Goal: Find specific page/section: Find specific page/section

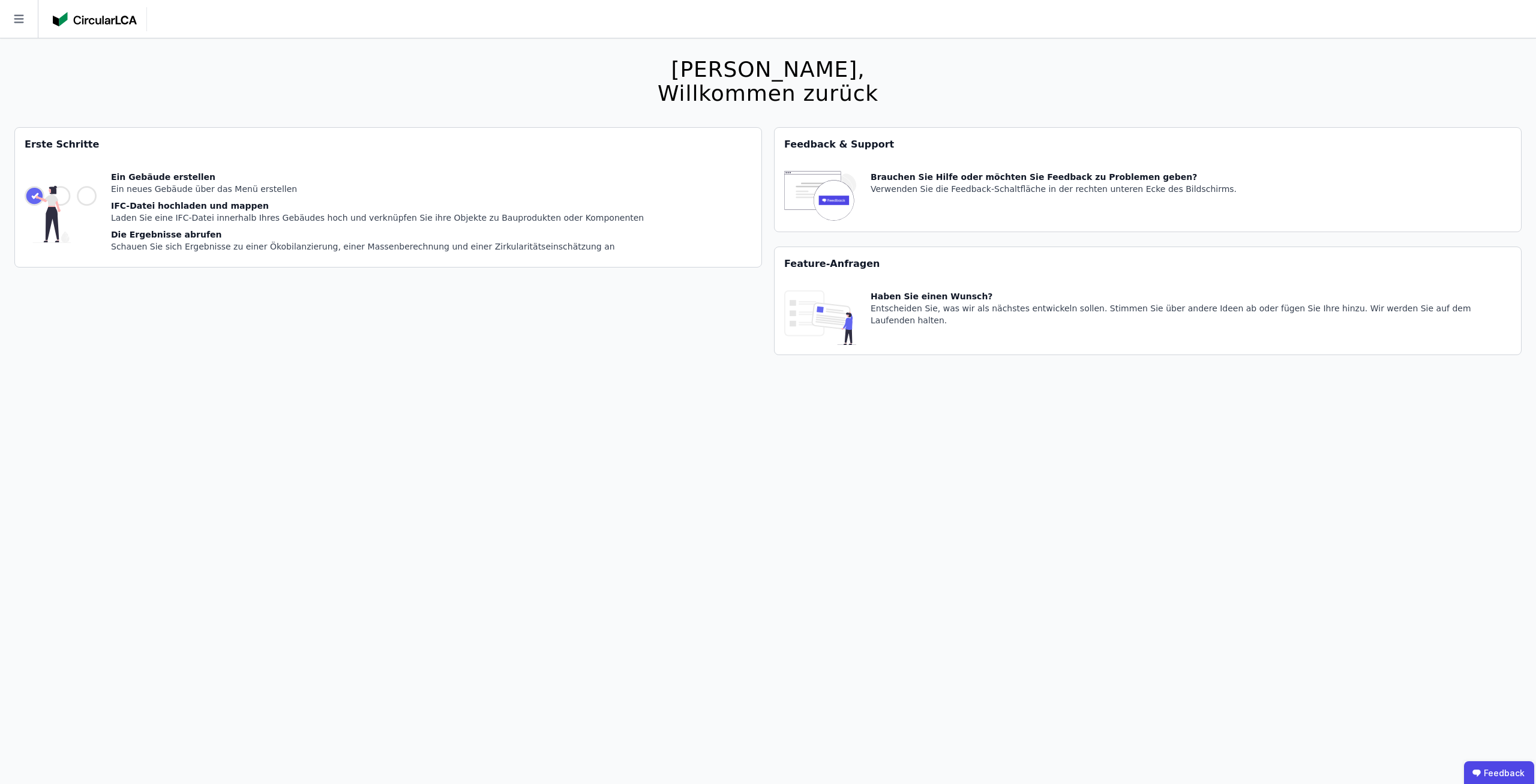
click at [10, 24] on icon at bounding box center [19, 19] width 38 height 38
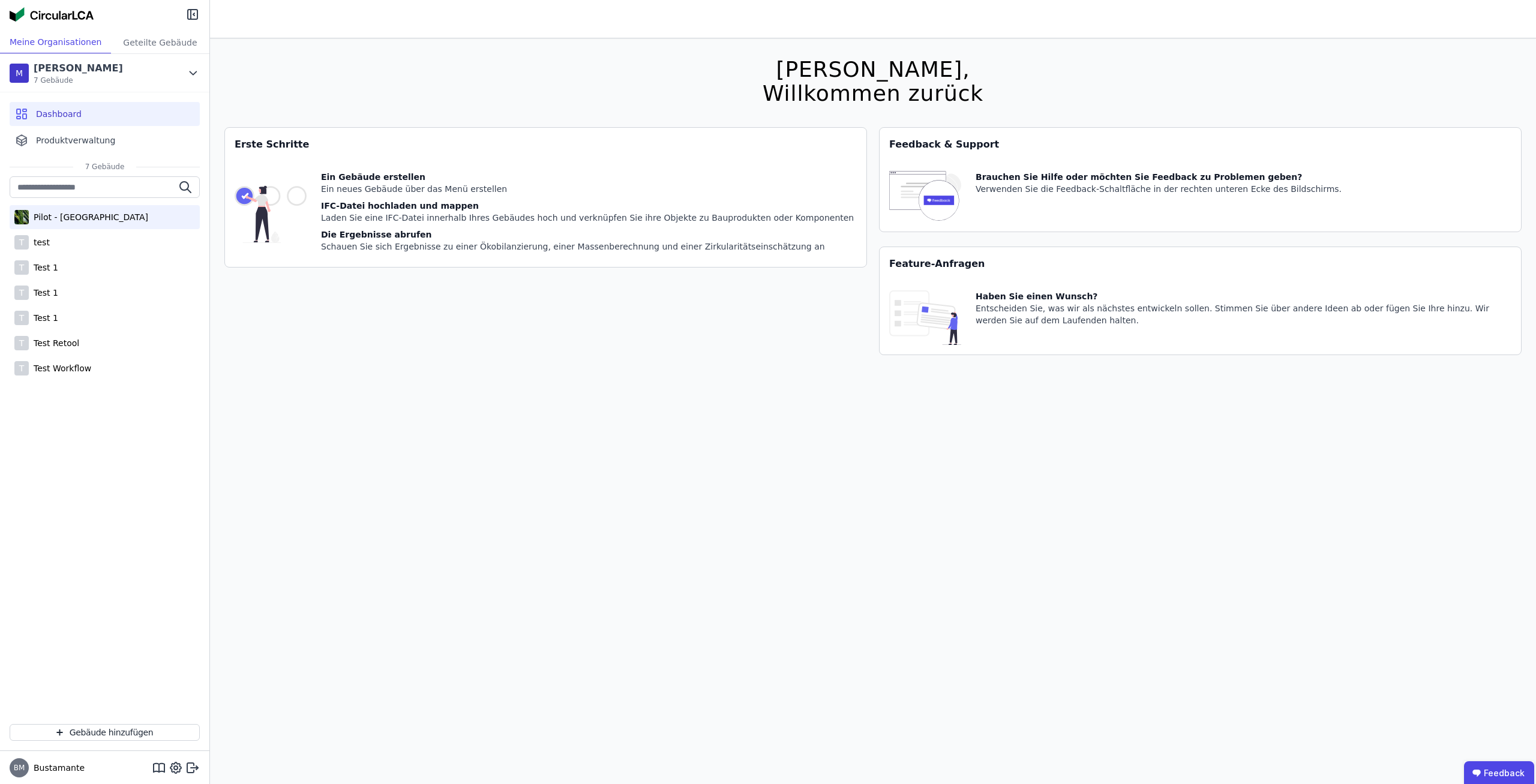
click at [60, 227] on div "Pilot - [GEOGRAPHIC_DATA]" at bounding box center [105, 217] width 190 height 24
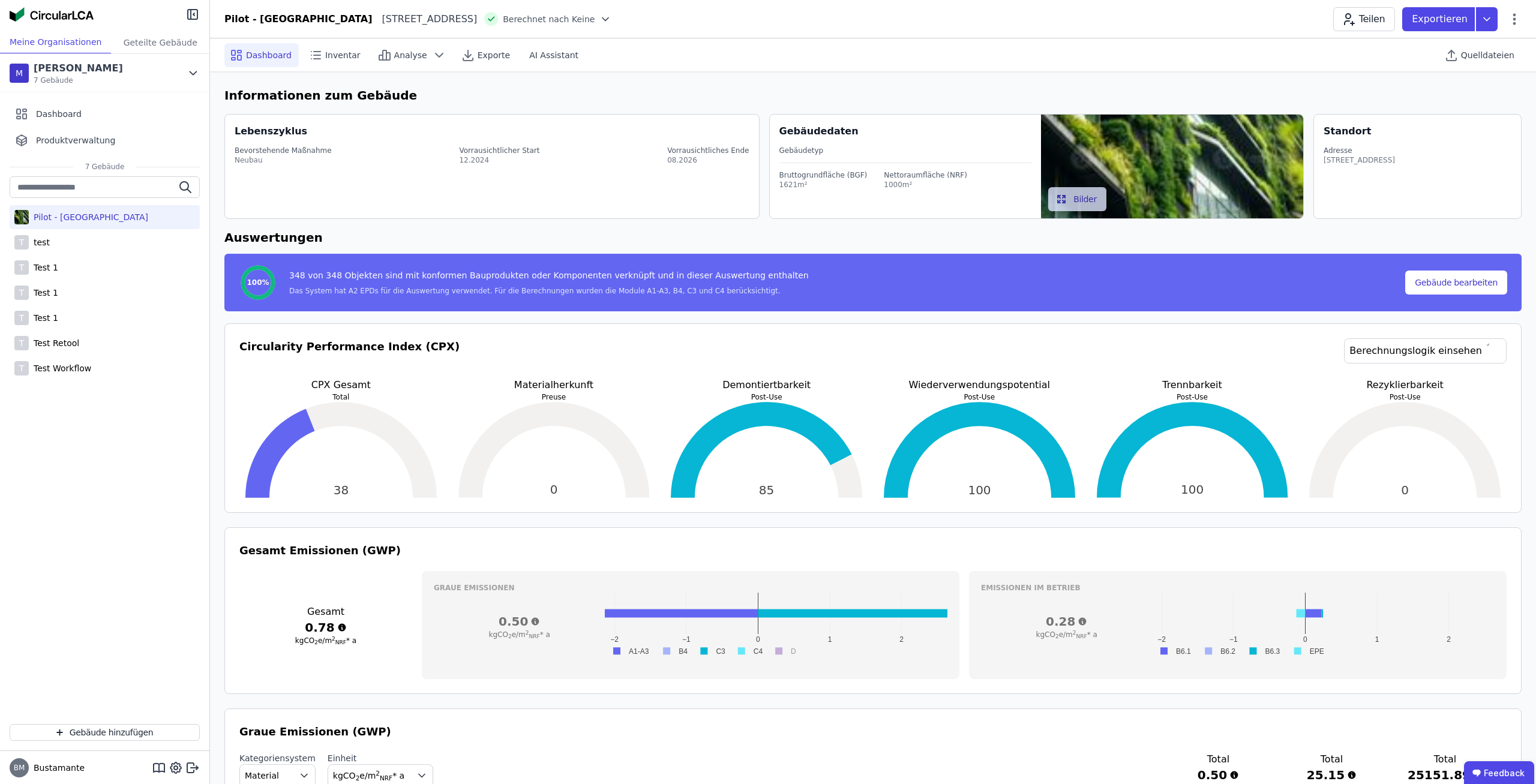
click at [551, 23] on span "Berechnet nach Keine" at bounding box center [549, 19] width 92 height 12
click at [578, 23] on span "Berechnet nach Keine" at bounding box center [549, 19] width 92 height 12
click at [600, 22] on icon at bounding box center [606, 19] width 12 height 12
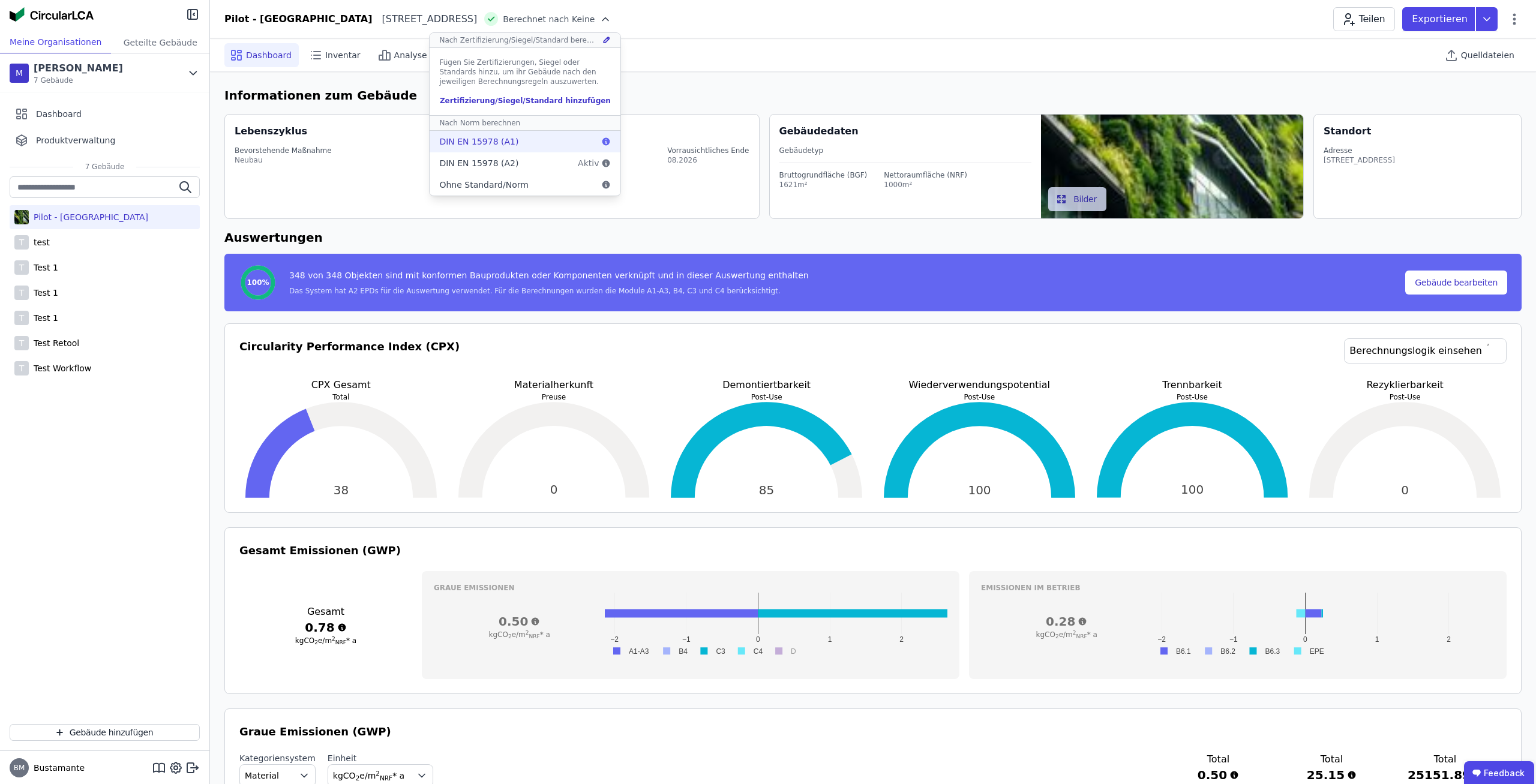
click at [518, 143] on div "DIN EN 15978 (A1)" at bounding box center [525, 142] width 190 height 21
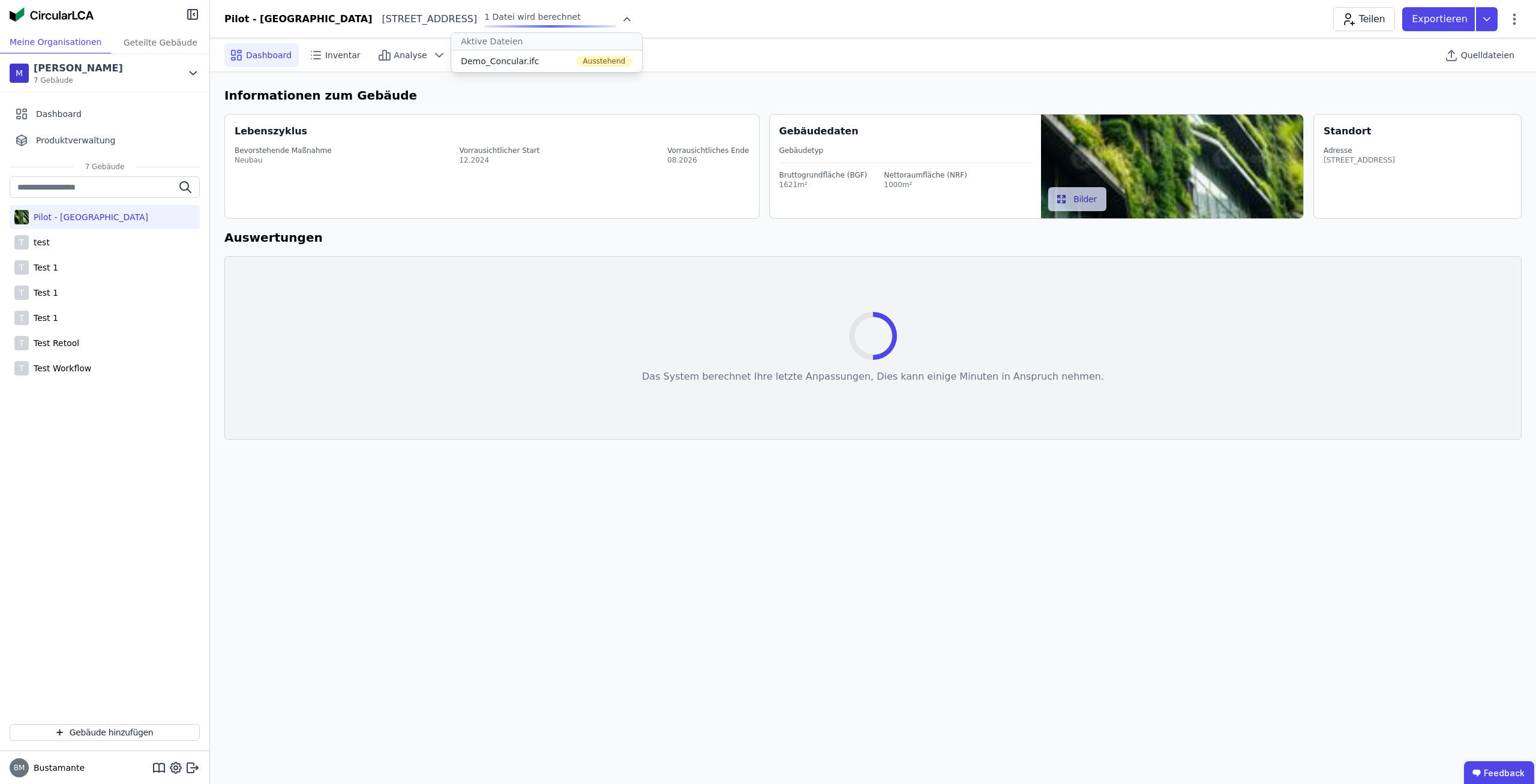
click at [633, 20] on icon at bounding box center [627, 19] width 12 height 12
click at [628, 21] on icon at bounding box center [627, 19] width 12 height 12
click at [560, 62] on div "Demo_Concular.ifc Ausstehend" at bounding box center [547, 61] width 190 height 21
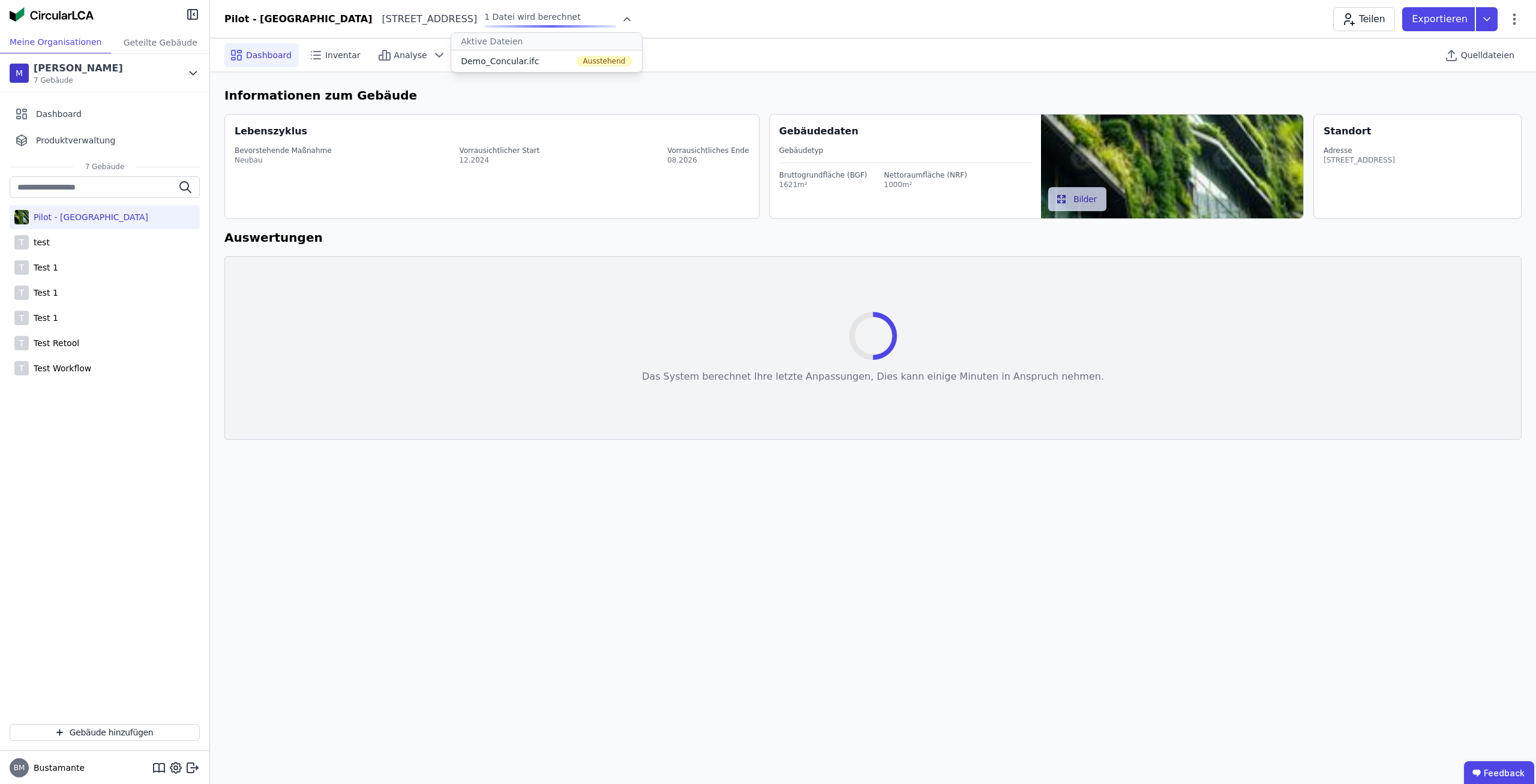
click at [633, 62] on div "Ausstehend" at bounding box center [604, 61] width 57 height 11
click at [537, 64] on div "Demo_Concular.ifc Ausstehend" at bounding box center [547, 61] width 190 height 21
click at [680, 51] on div "Dashboard Inventar Analyse Exporte AI Assistant Quelldateien" at bounding box center [873, 54] width 1297 height 33
click at [633, 20] on icon at bounding box center [627, 19] width 12 height 12
click at [691, 61] on div "Dashboard Inventar Analyse Exporte AI Assistant Quelldateien" at bounding box center [873, 54] width 1297 height 33
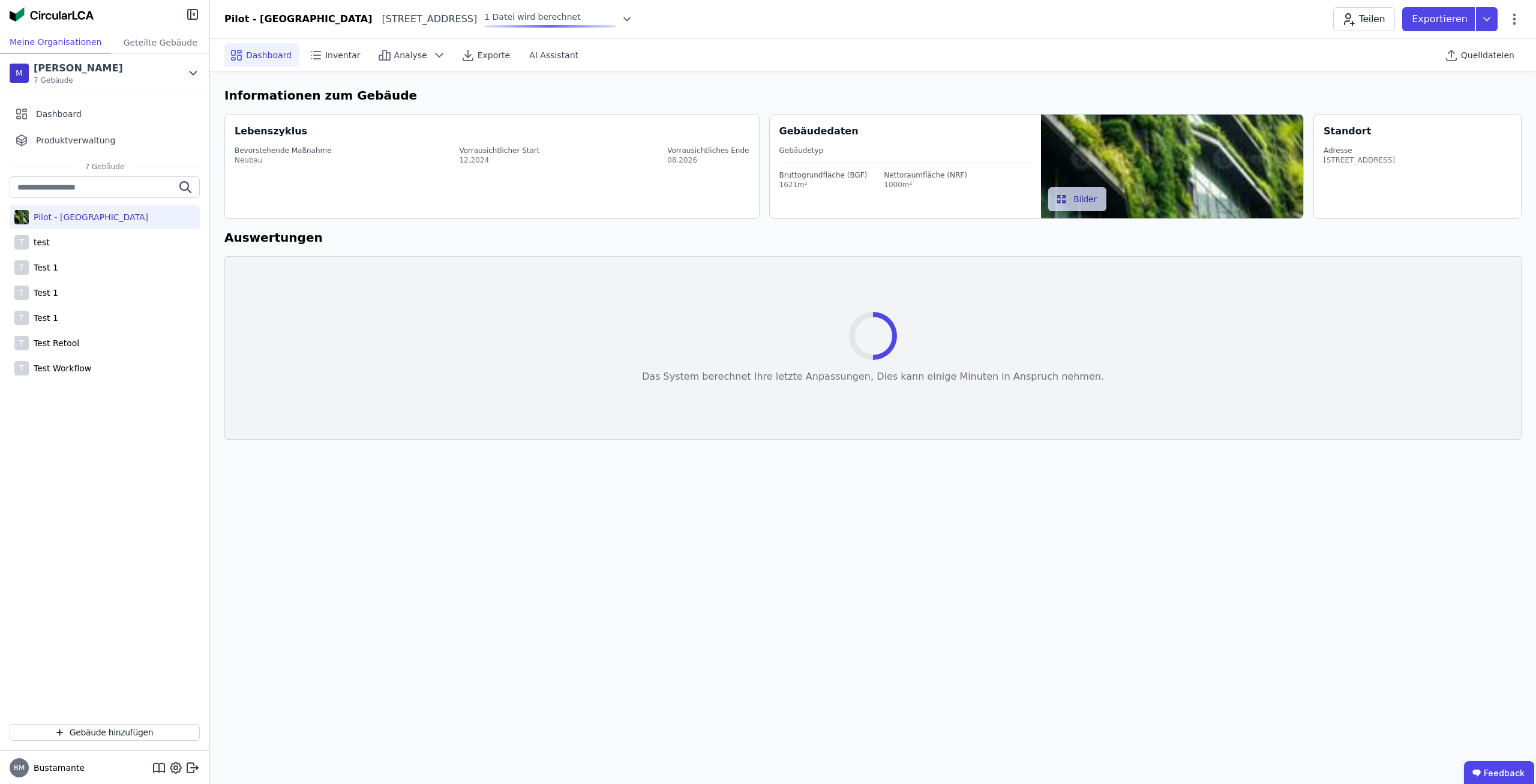
click at [628, 20] on icon at bounding box center [627, 19] width 12 height 12
click at [1480, 56] on span "Quelldateien" at bounding box center [1488, 55] width 54 height 12
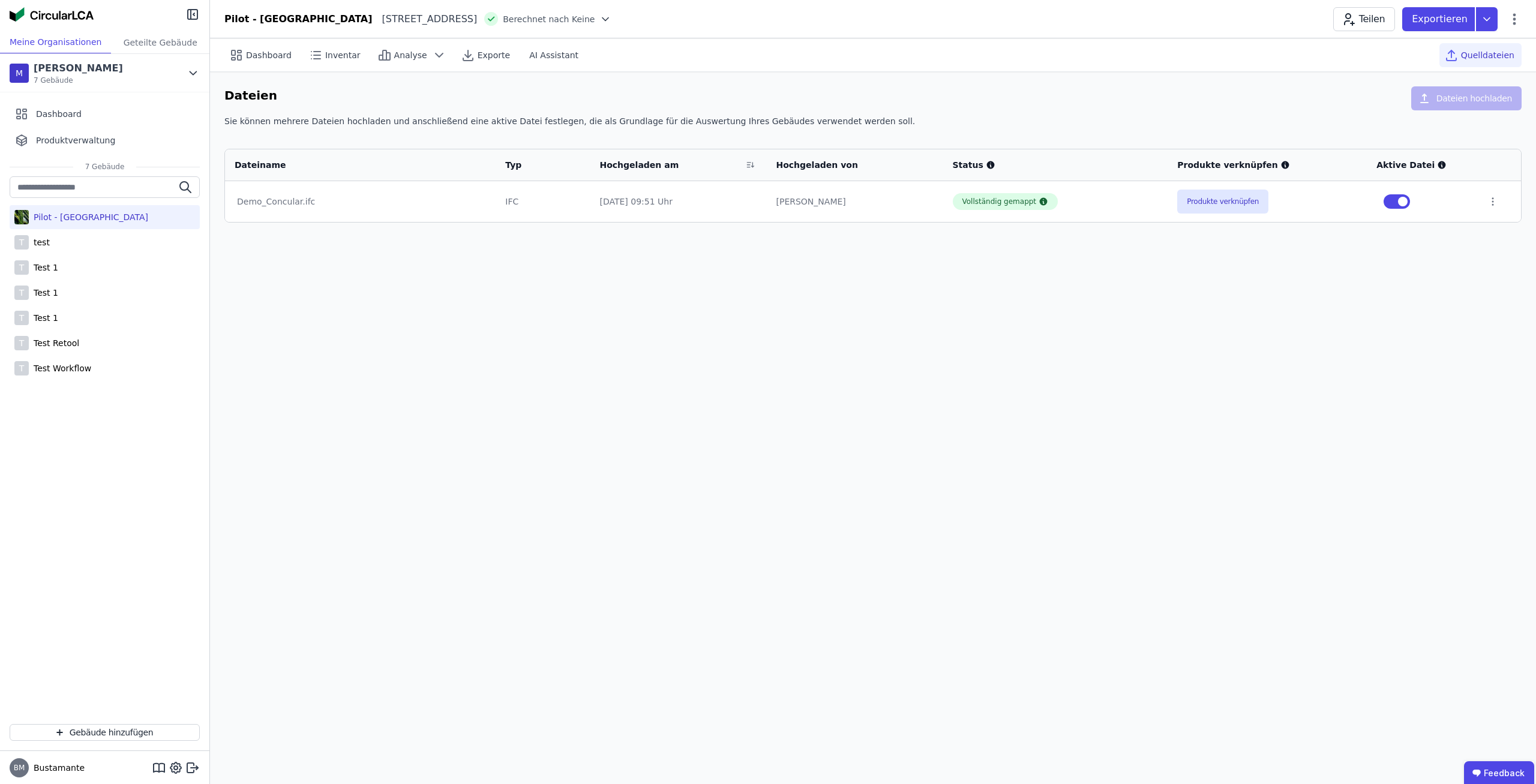
click at [532, 7] on div "Pilot - [GEOGRAPHIC_DATA][STREET_ADDRESS][GEOGRAPHIC_DATA] nach Keine Teilen Ex…" at bounding box center [873, 19] width 1326 height 24
click at [551, 18] on span "Berechnet nach Keine" at bounding box center [549, 19] width 92 height 12
click at [594, 21] on div at bounding box center [602, 19] width 17 height 12
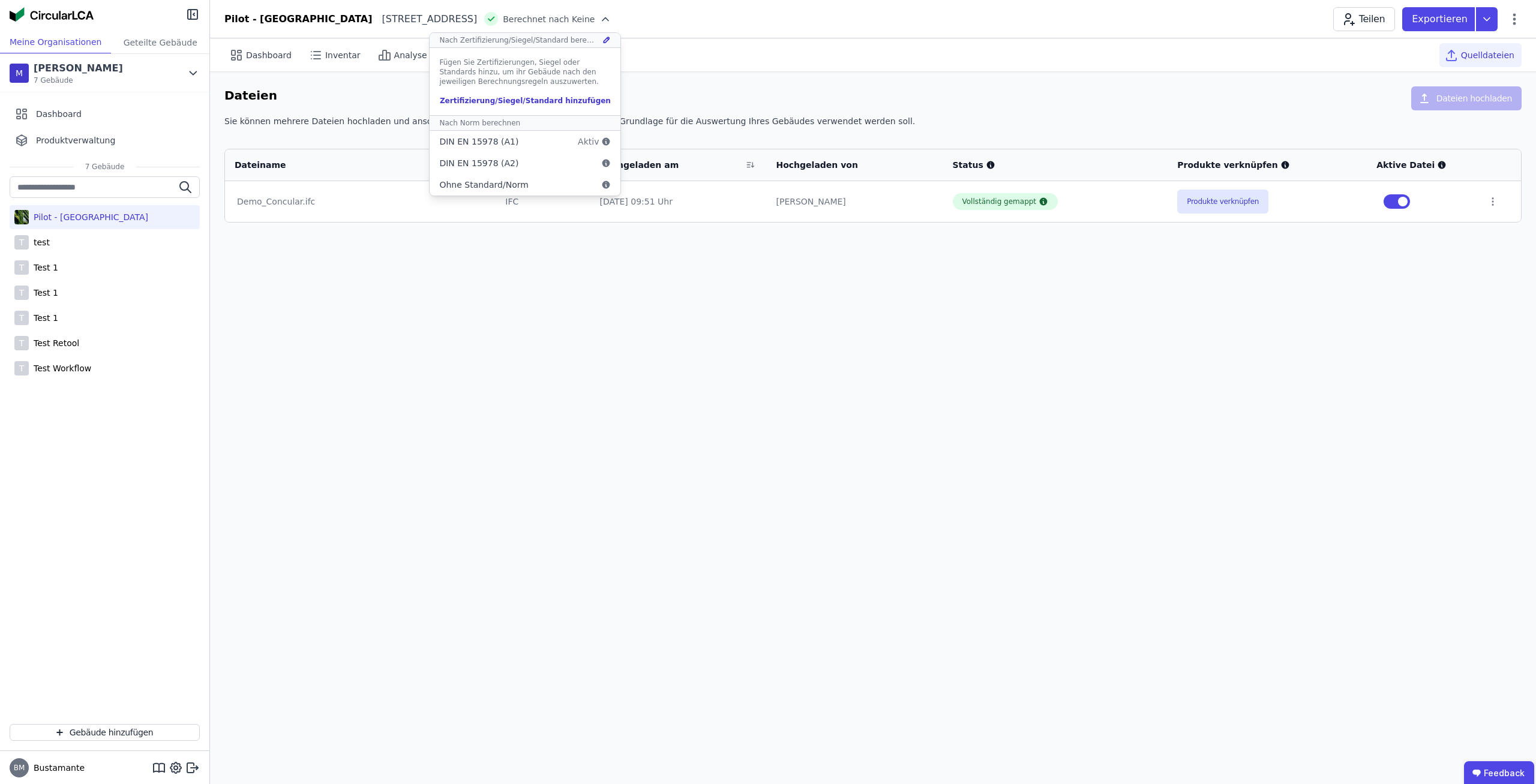
click at [562, 306] on div "Dashboard Inventar Analyse Exporte AI Assistant Quelldateien Dateien Dateien ho…" at bounding box center [873, 411] width 1326 height 746
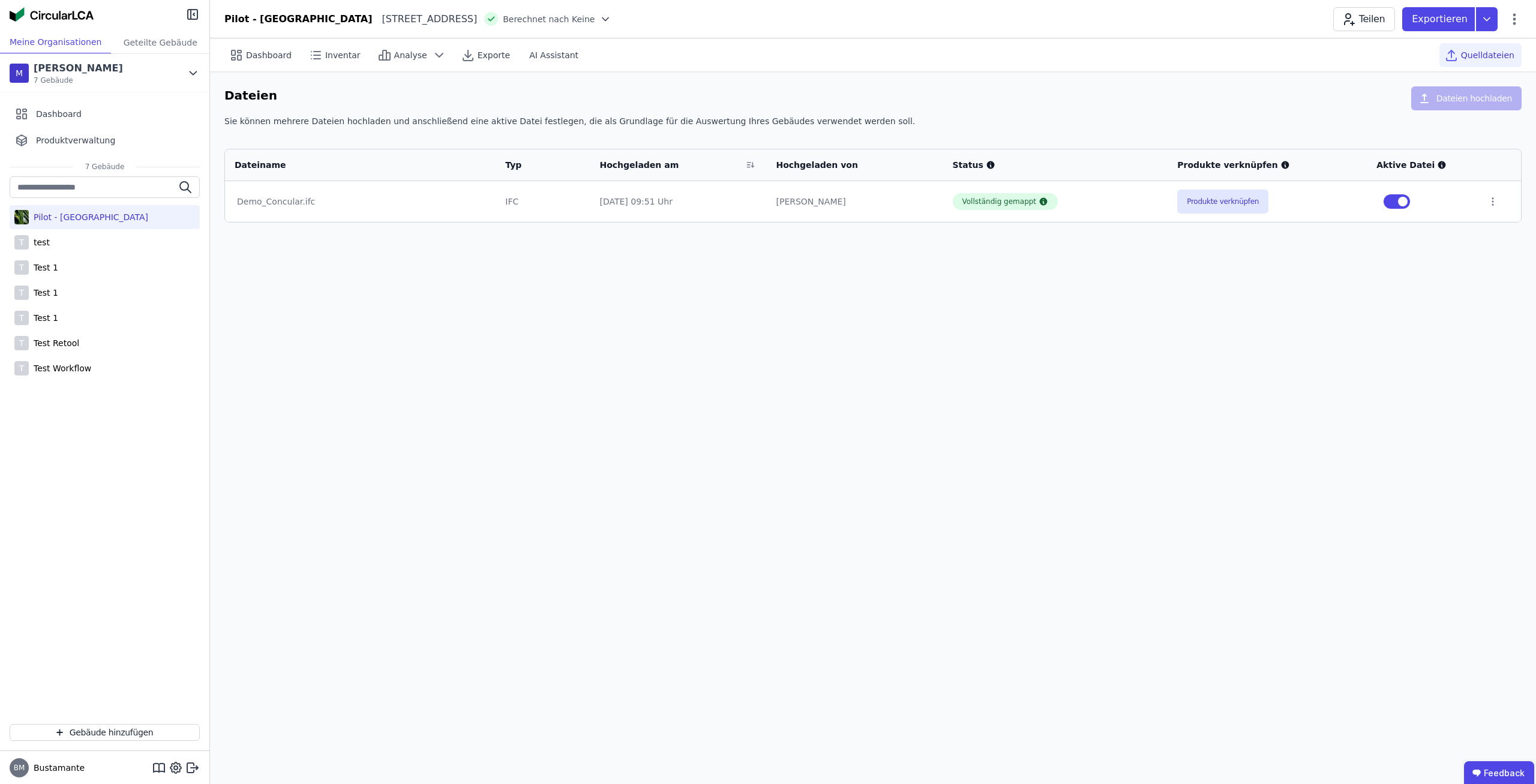
drag, startPoint x: 941, startPoint y: 348, endPoint x: 437, endPoint y: 147, distance: 542.6
click at [438, 147] on div "Dashboard Inventar Analyse Exporte AI Assistant Quelldateien Dateien Dateien ho…" at bounding box center [873, 411] width 1326 height 746
drag, startPoint x: 335, startPoint y: 112, endPoint x: 863, endPoint y: 311, distance: 564.3
click at [857, 306] on div "Dashboard Inventar Analyse Exporte AI Assistant Quelldateien Dateien Dateien ho…" at bounding box center [873, 411] width 1326 height 746
click at [863, 311] on div "Dashboard Inventar Analyse Exporte AI Assistant Quelldateien Dateien Dateien ho…" at bounding box center [873, 411] width 1326 height 746
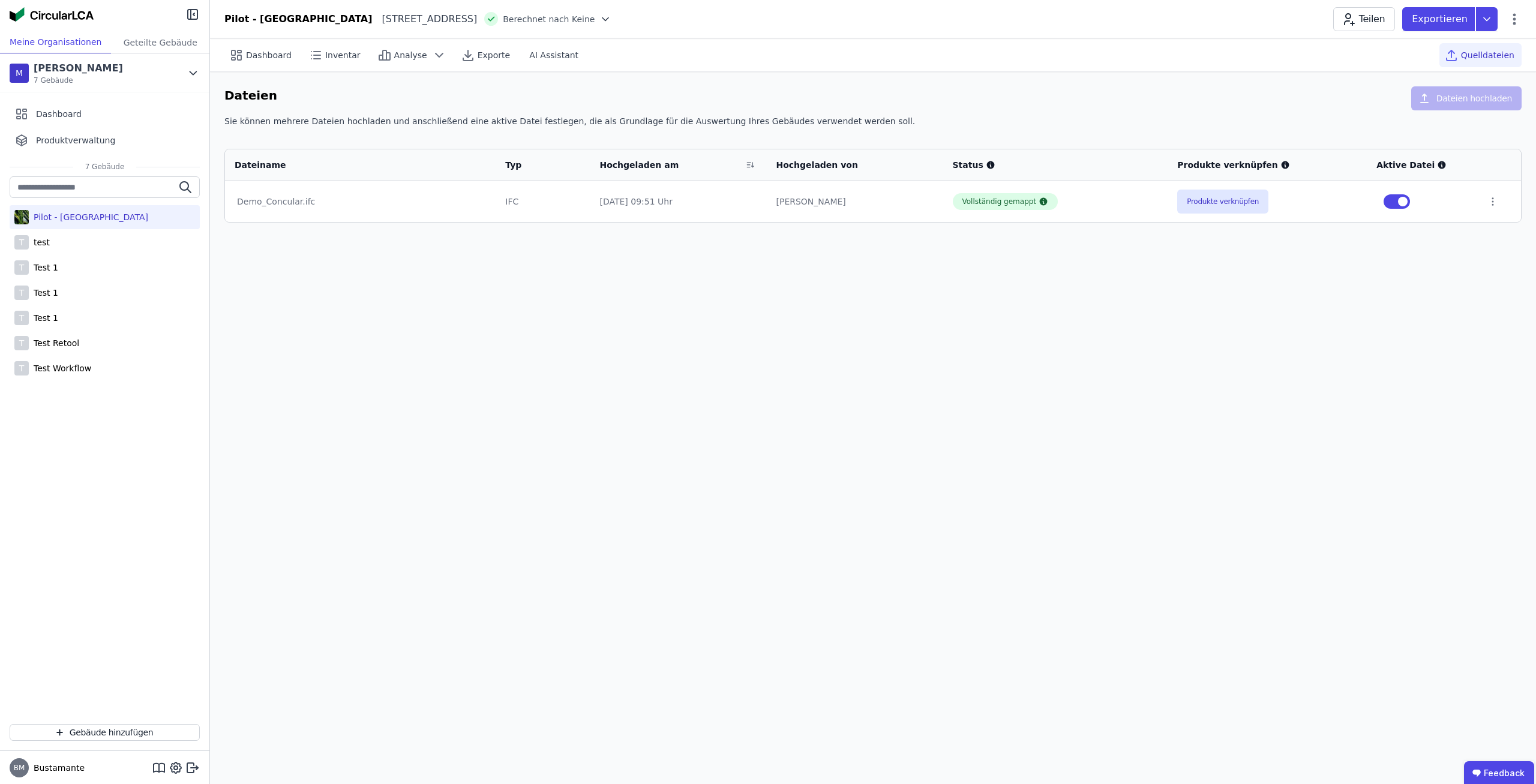
click at [863, 311] on div "Dashboard Inventar Analyse Exporte AI Assistant Quelldateien Dateien Dateien ho…" at bounding box center [873, 411] width 1326 height 746
drag, startPoint x: 220, startPoint y: 91, endPoint x: 741, endPoint y: 408, distance: 609.9
click at [741, 408] on div "Dashboard Inventar Analyse Exporte AI Assistant Quelldateien Dateien Dateien ho…" at bounding box center [873, 411] width 1326 height 746
click at [719, 394] on div "Dashboard Inventar Analyse Exporte AI Assistant Quelldateien Dateien Dateien ho…" at bounding box center [873, 411] width 1326 height 746
